Goal: Navigation & Orientation: Find specific page/section

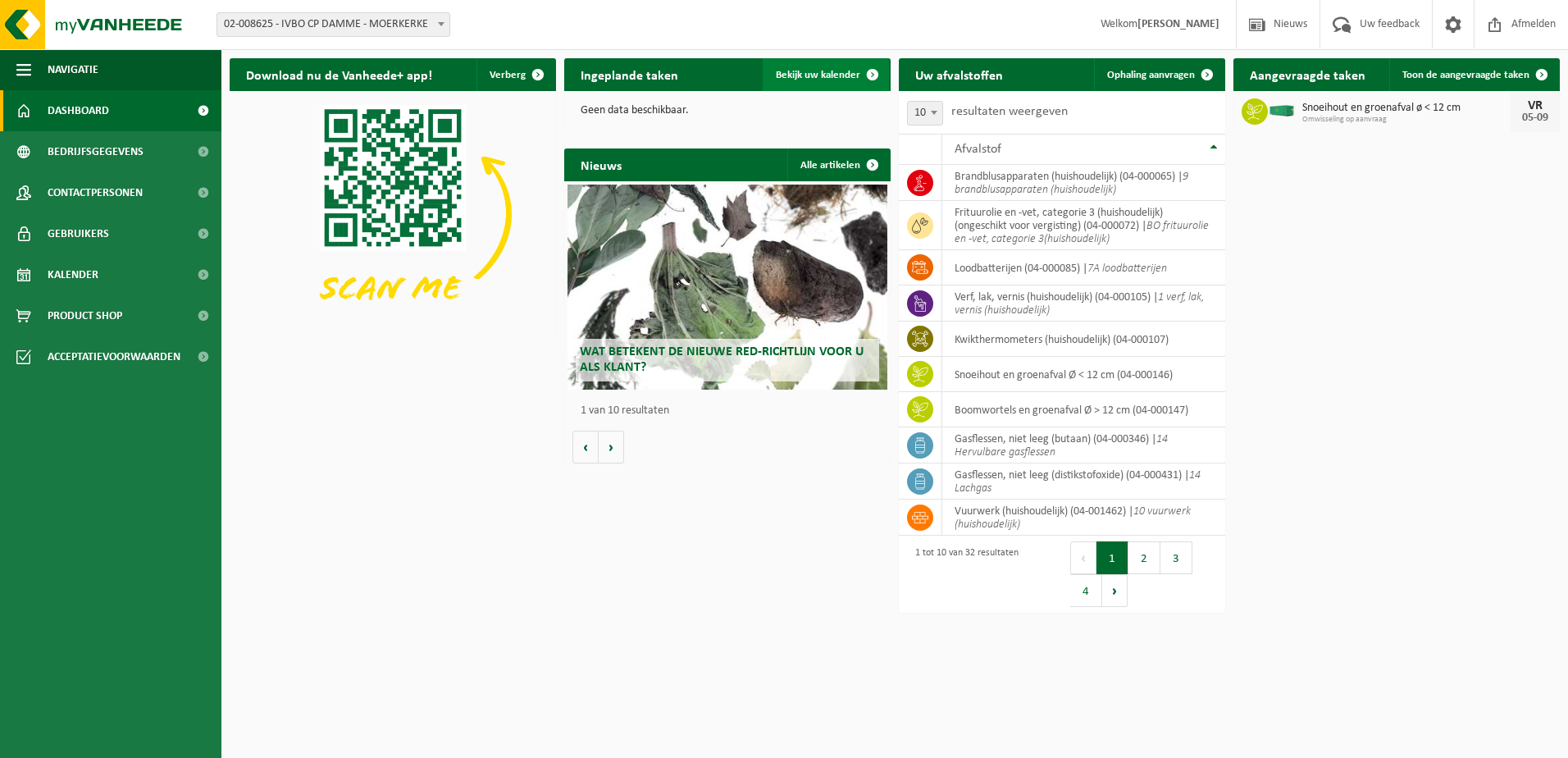
click at [841, 68] on link "Bekijk uw kalender" at bounding box center [826, 74] width 126 height 33
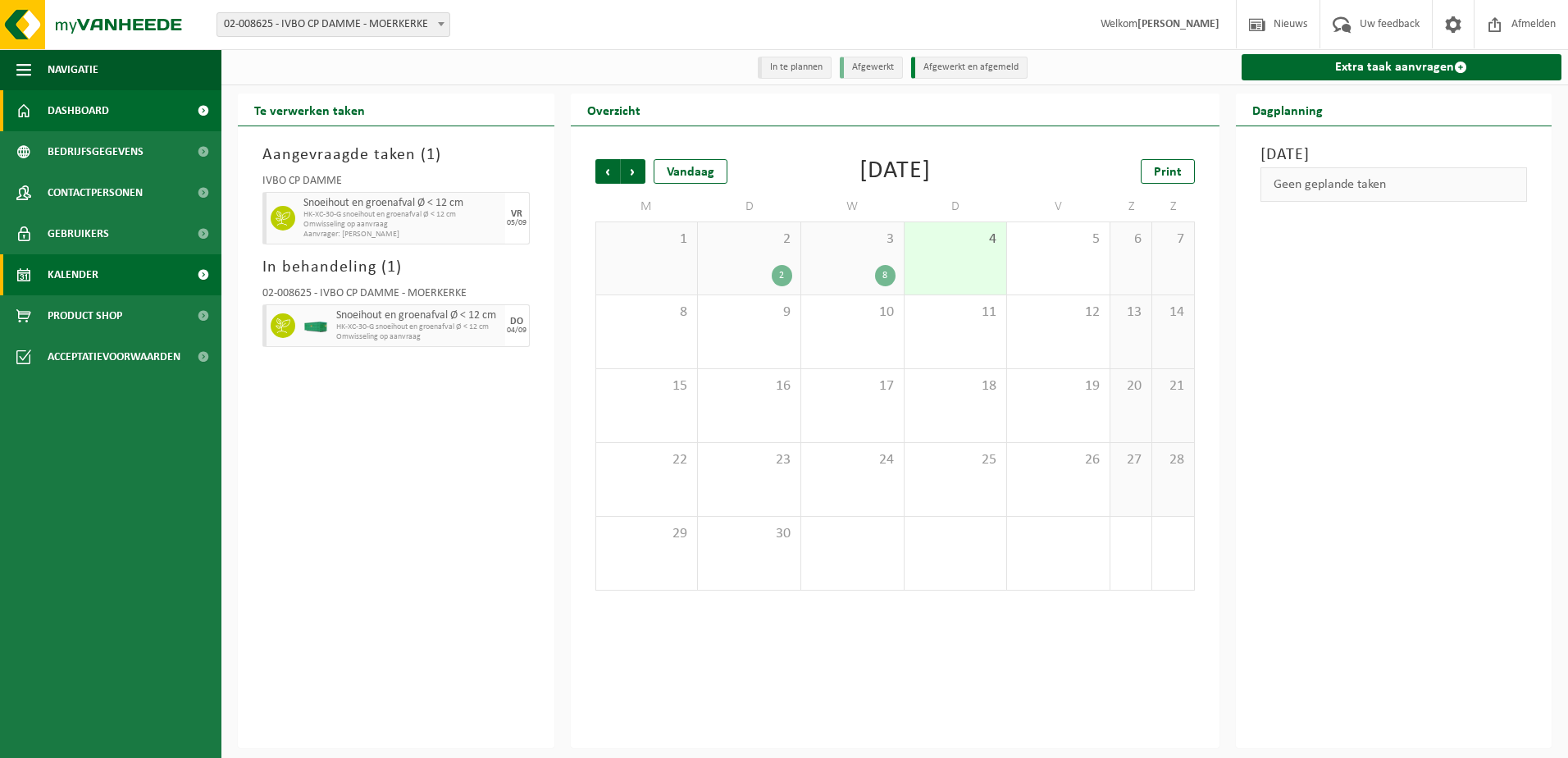
click at [123, 107] on link "Dashboard" at bounding box center [110, 110] width 222 height 41
